Goal: Transaction & Acquisition: Purchase product/service

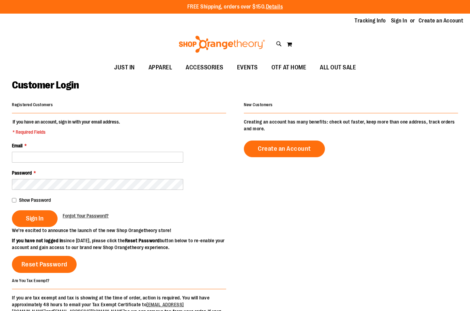
click at [70, 154] on input "Email *" at bounding box center [97, 157] width 171 height 11
type input "*"
type input "**********"
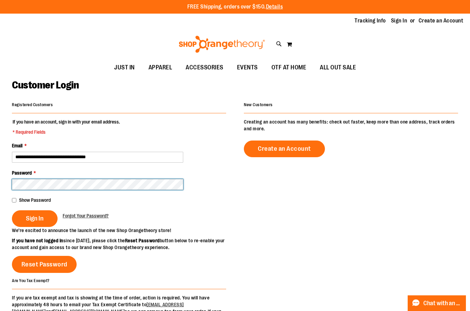
click at [12, 210] on button "Sign In" at bounding box center [35, 218] width 46 height 17
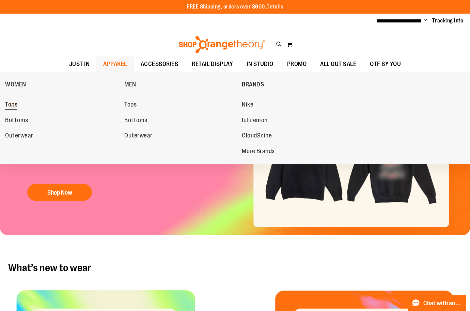
click at [7, 105] on span "Tops" at bounding box center [11, 105] width 12 height 9
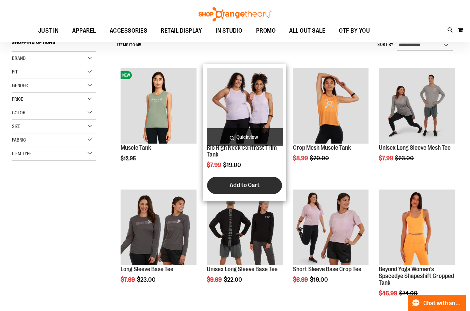
scroll to position [67, 0]
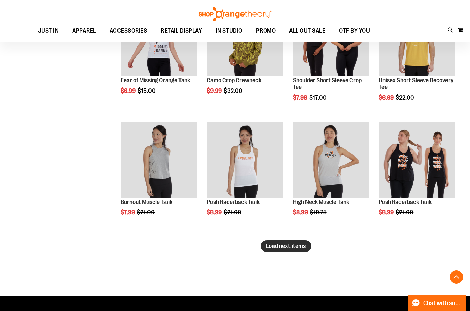
scroll to position [986, 0]
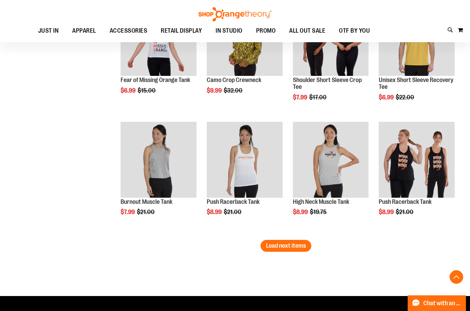
click at [304, 248] on span "Load next items" at bounding box center [286, 245] width 40 height 7
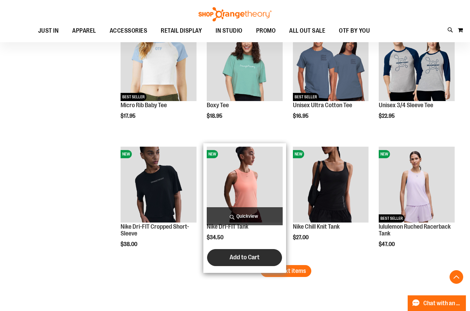
scroll to position [1326, 0]
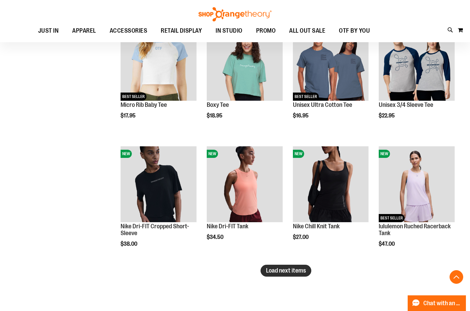
click at [295, 273] on span "Load next items" at bounding box center [286, 270] width 40 height 7
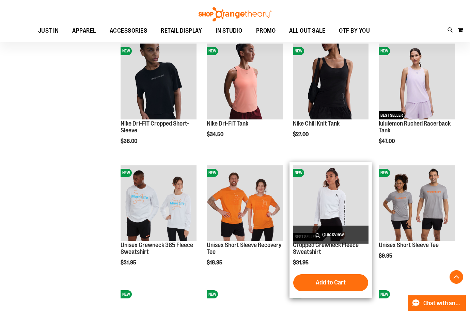
scroll to position [1429, 0]
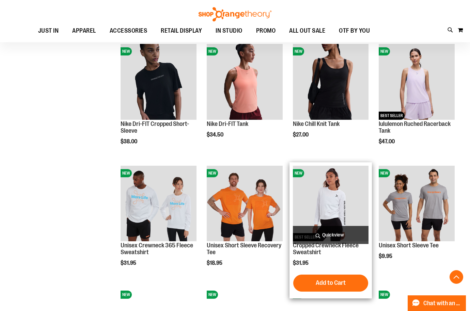
click at [337, 209] on img "product" at bounding box center [331, 204] width 76 height 76
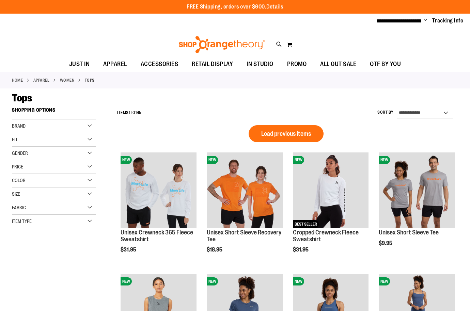
scroll to position [387, 0]
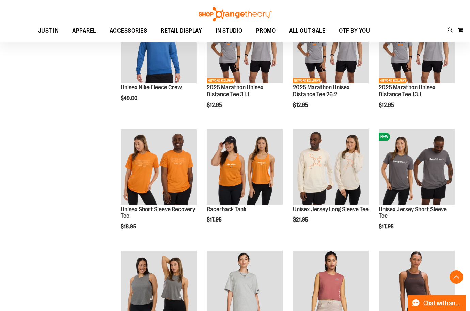
drag, startPoint x: 0, startPoint y: 0, endPoint x: 80, endPoint y: 169, distance: 187.2
click at [80, 169] on div "**********" at bounding box center [235, 123] width 446 height 815
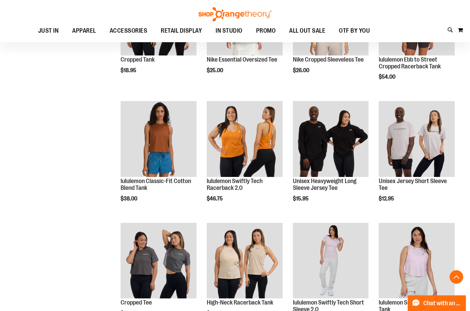
scroll to position [659, 0]
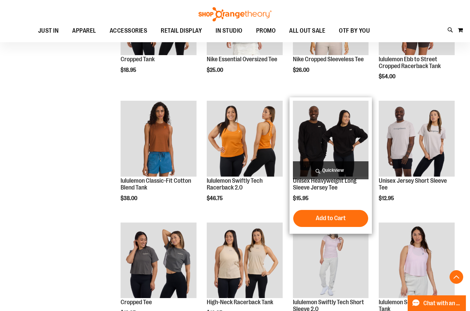
click at [347, 142] on img "product" at bounding box center [331, 139] width 76 height 76
click at [318, 139] on img "product" at bounding box center [331, 139] width 76 height 76
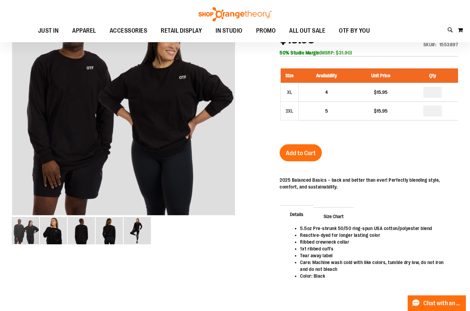
scroll to position [102, 0]
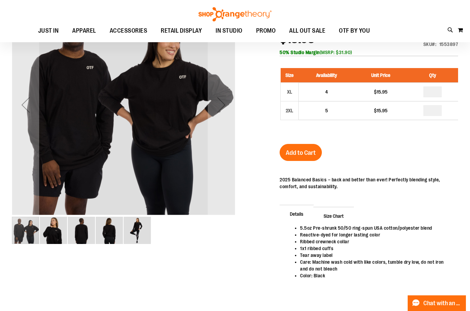
click at [133, 234] on img "image 5 of 5" at bounding box center [137, 230] width 27 height 27
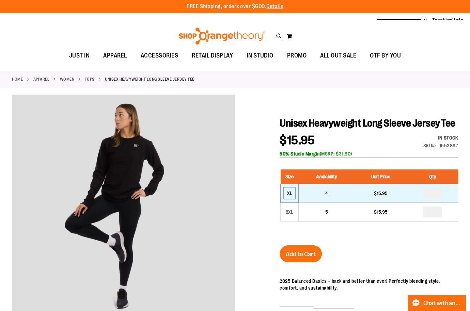
scroll to position [0, 0]
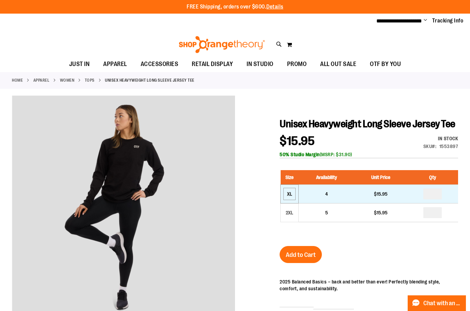
click at [293, 199] on div "XL" at bounding box center [289, 194] width 10 height 10
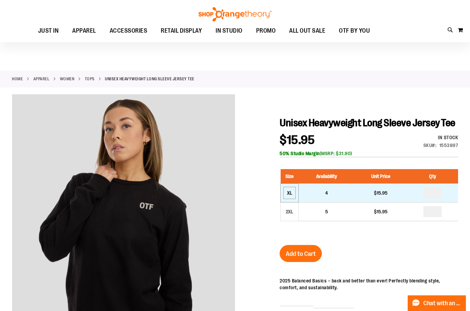
scroll to position [0, 0]
click at [285, 198] on div "XL" at bounding box center [289, 193] width 10 height 10
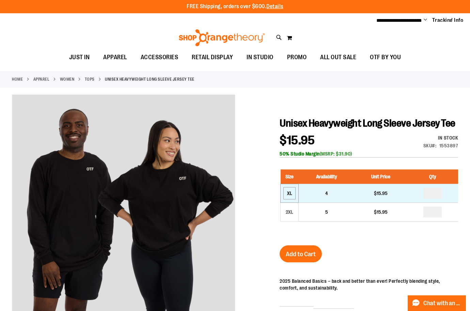
scroll to position [0, 0]
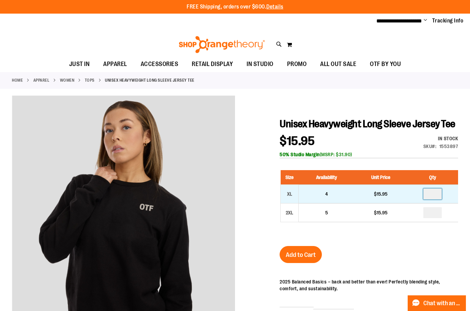
click at [431, 200] on input "number" at bounding box center [432, 194] width 18 height 11
type input "*"
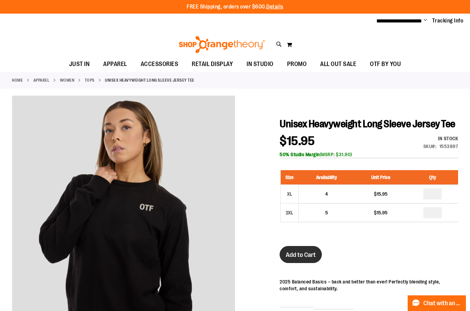
click at [302, 259] on span "Add to Cart" at bounding box center [301, 254] width 30 height 7
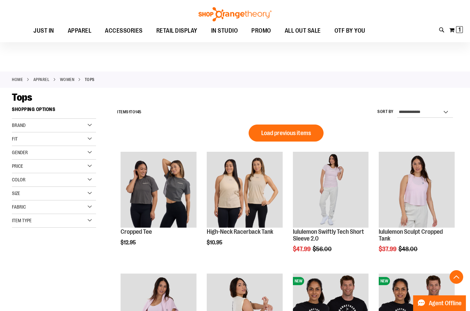
scroll to position [387, 0]
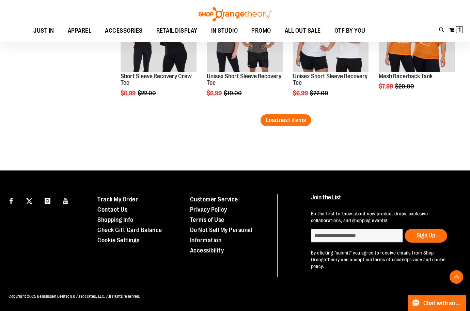
click at [272, 120] on span "Load next items" at bounding box center [286, 120] width 40 height 7
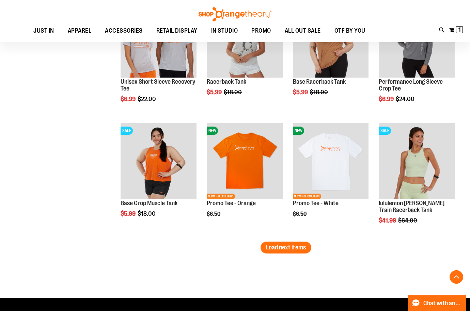
scroll to position [1367, 0]
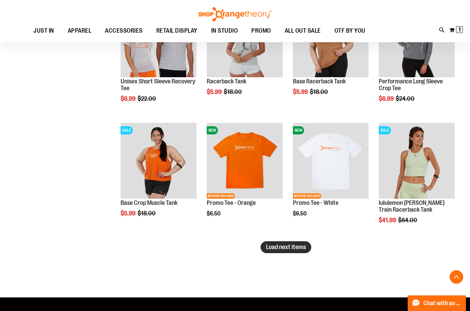
click at [301, 247] on span "Load next items" at bounding box center [286, 247] width 40 height 7
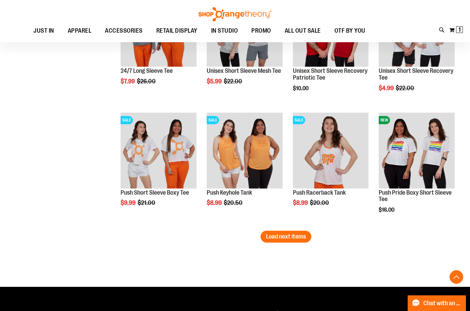
scroll to position [1742, 0]
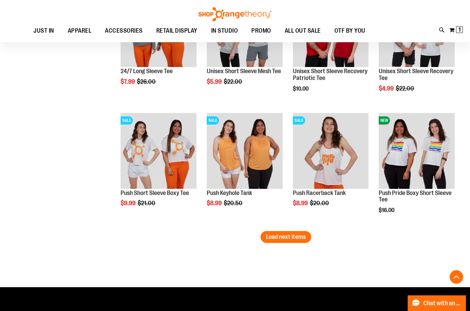
click at [285, 237] on span "Load next items" at bounding box center [286, 237] width 40 height 7
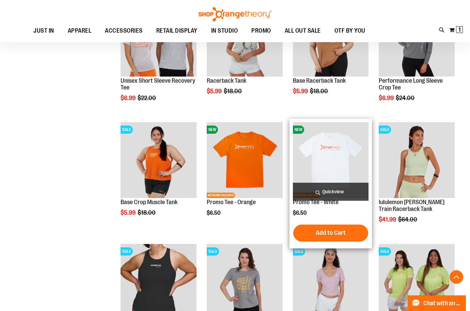
scroll to position [1367, 0]
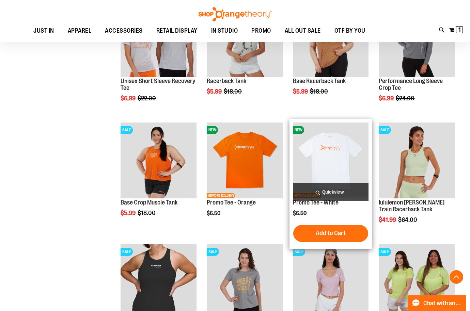
click at [335, 159] on img "product" at bounding box center [331, 161] width 76 height 76
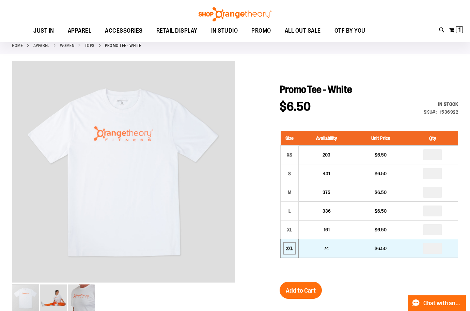
scroll to position [34, 0]
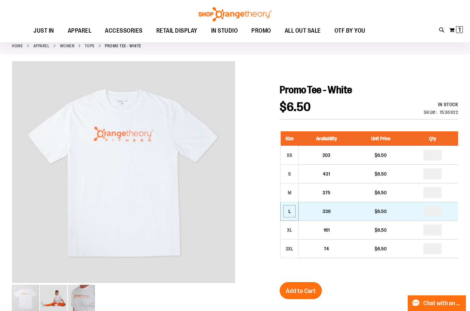
click at [291, 209] on div "L" at bounding box center [289, 211] width 10 height 10
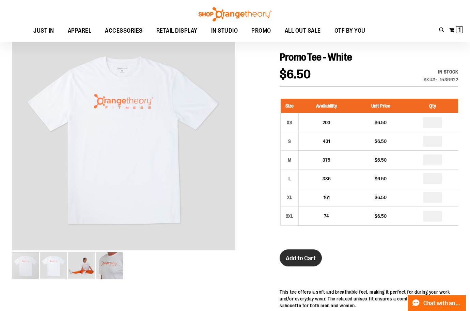
click at [288, 257] on span "Add to Cart" at bounding box center [301, 258] width 30 height 7
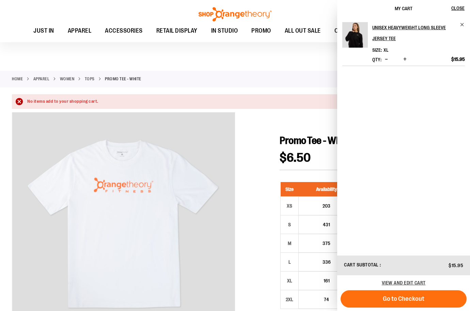
scroll to position [0, 0]
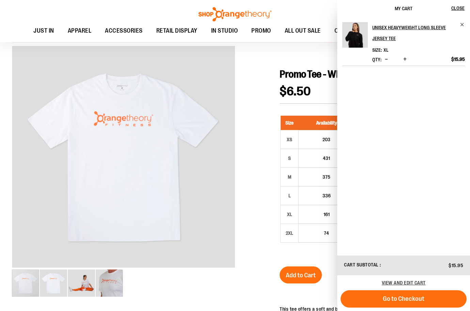
click at [260, 218] on div at bounding box center [235, 313] width 446 height 534
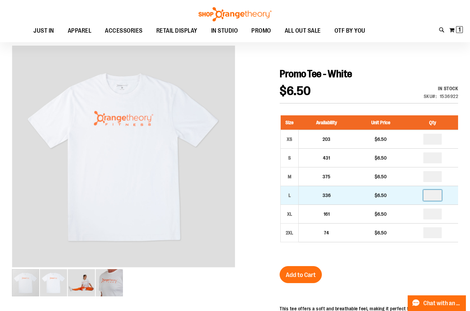
click at [440, 193] on input "number" at bounding box center [432, 195] width 18 height 11
type input "*"
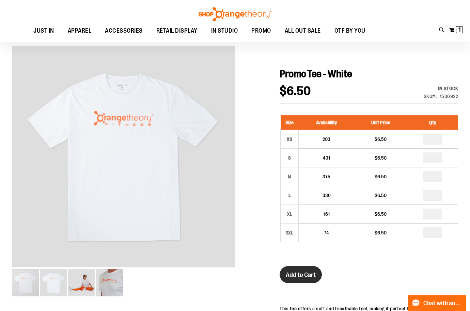
click at [301, 275] on span "Add to Cart" at bounding box center [301, 274] width 30 height 7
